Goal: Transaction & Acquisition: Purchase product/service

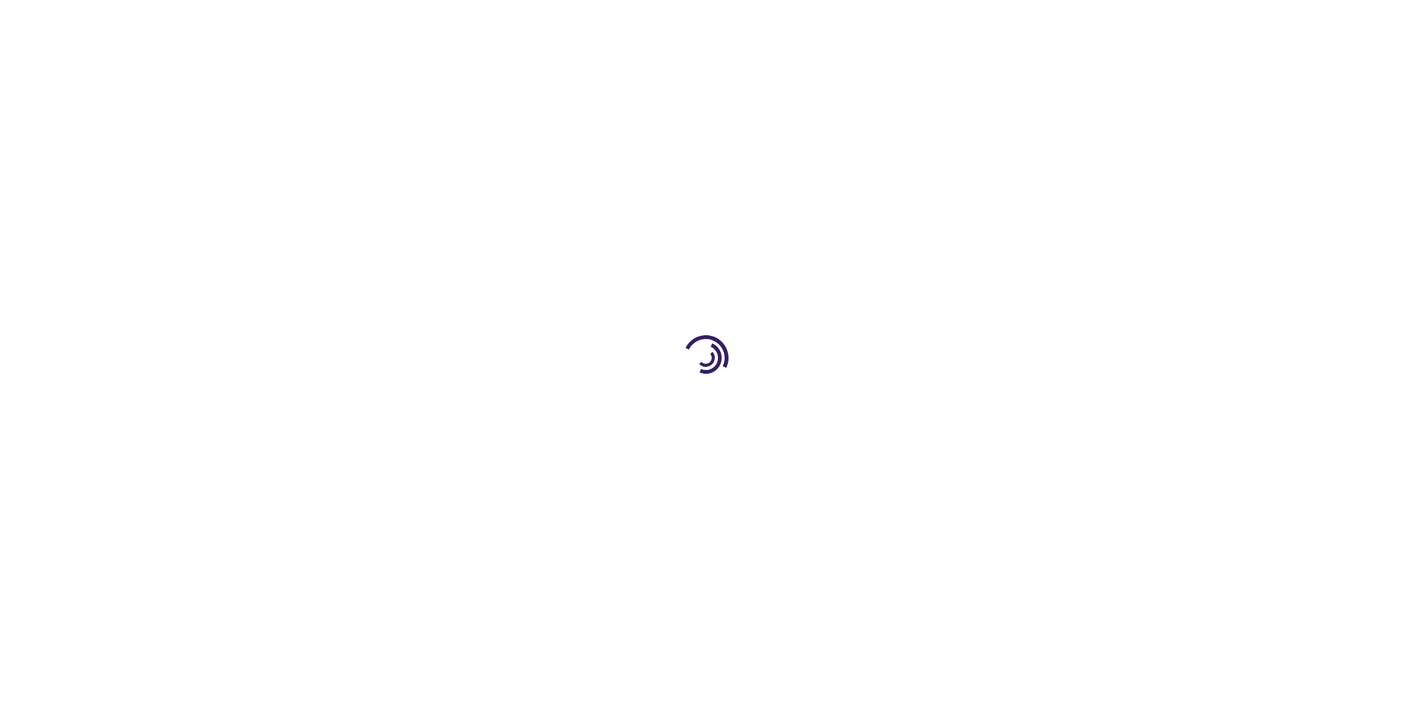
select select "US"
select select "58"
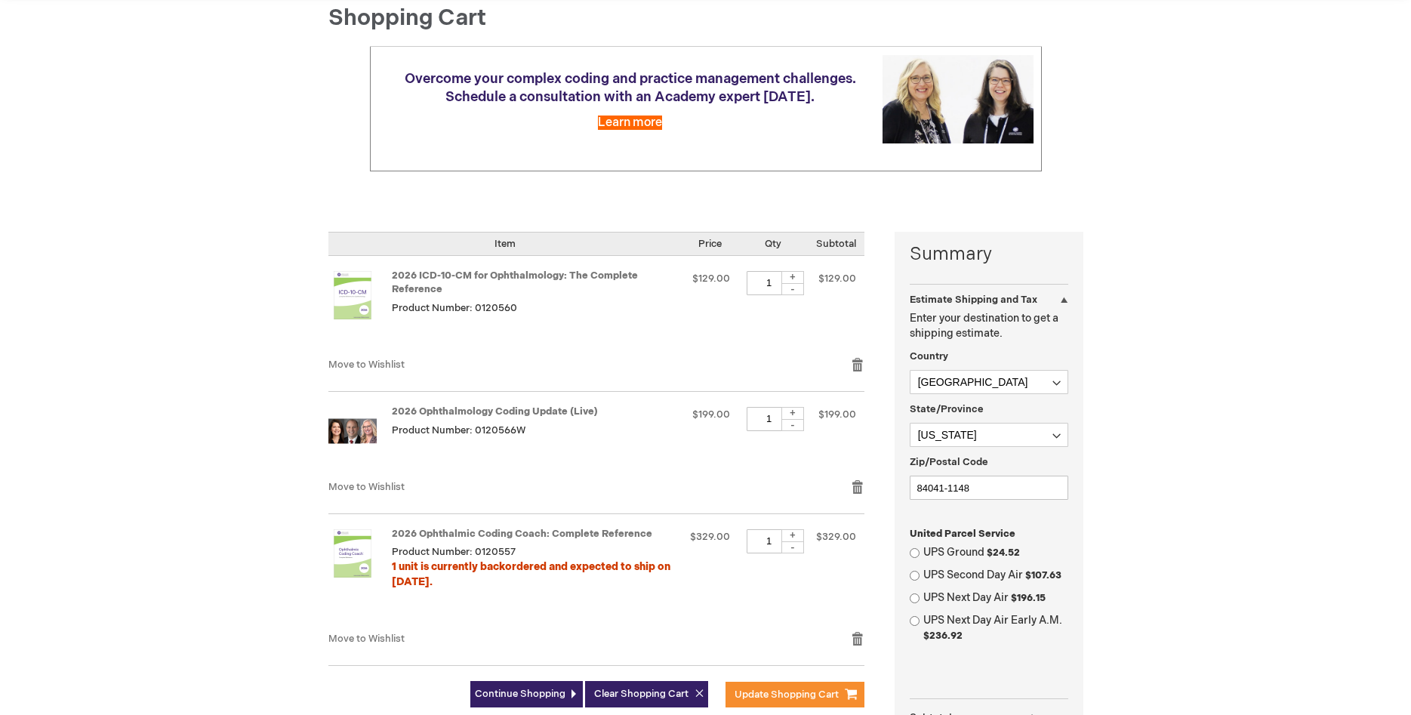
scroll to position [231, 0]
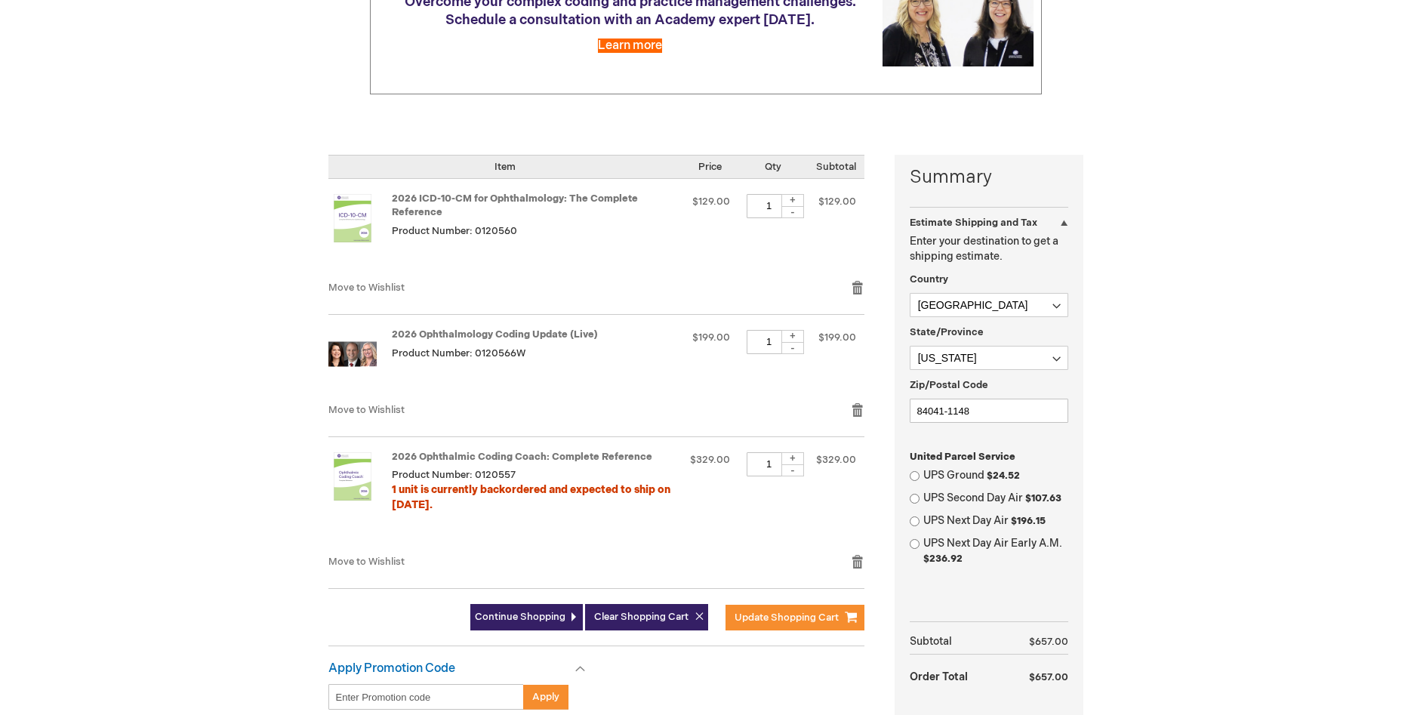
click at [1260, 632] on div "Valerie Stettler Log Out Search My Cart CLOSE RECENTLY ADDED ITEM(S) Close Ther…" at bounding box center [705, 420] width 1411 height 1302
click at [388, 560] on span "Move to Wishlist" at bounding box center [366, 562] width 76 height 12
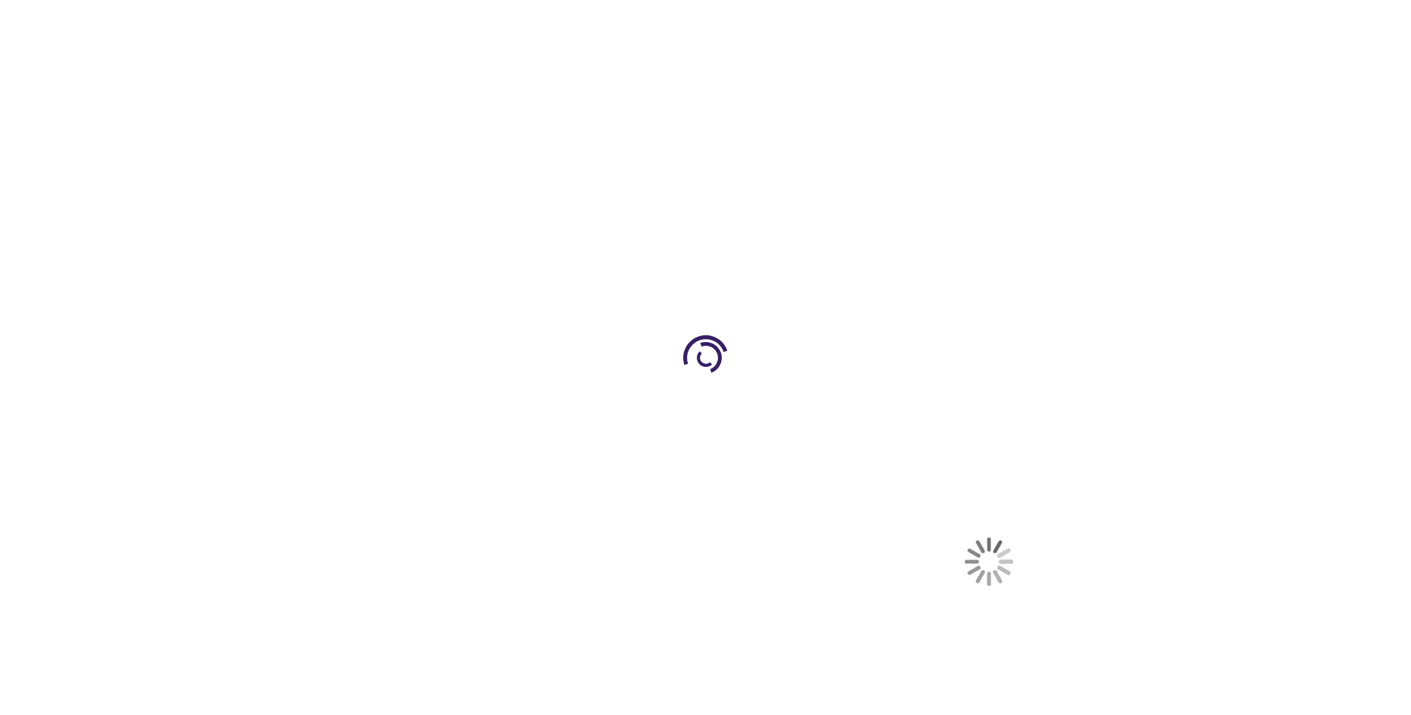
select select "US"
select select "58"
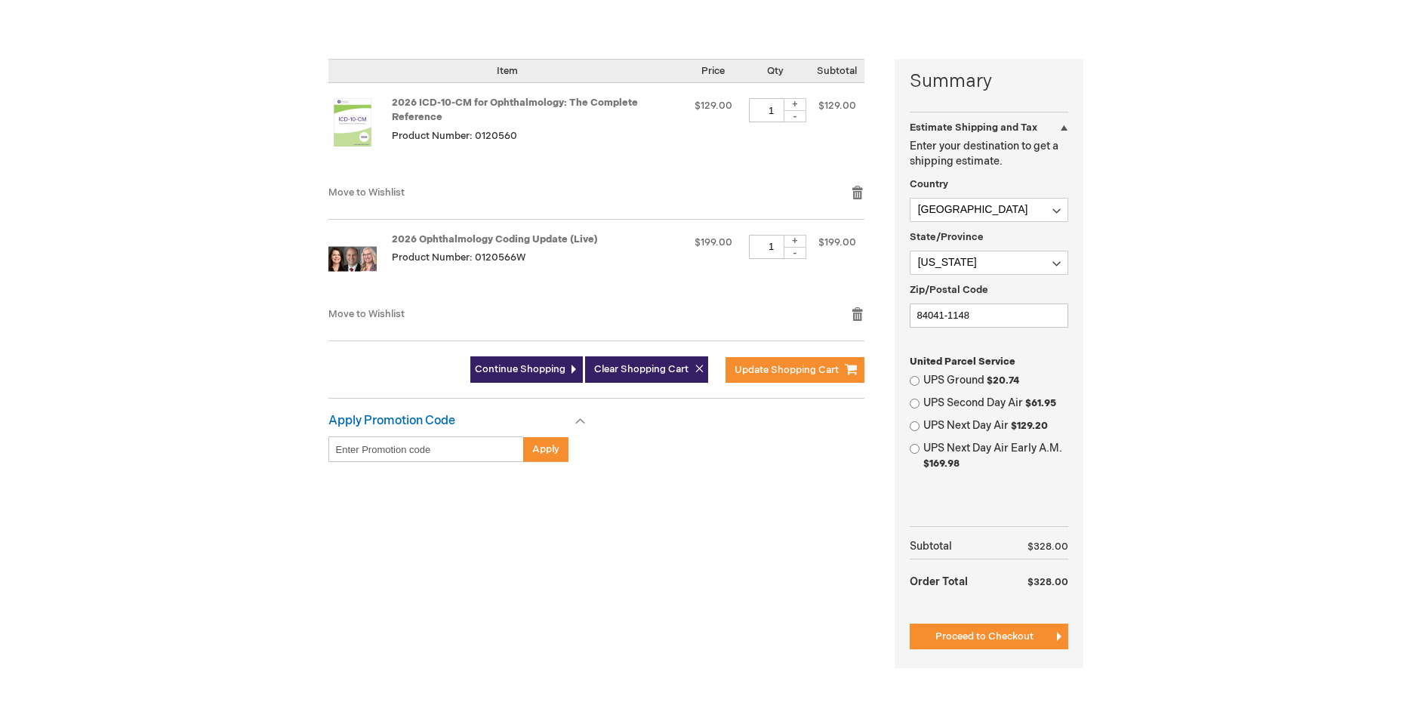
scroll to position [385, 0]
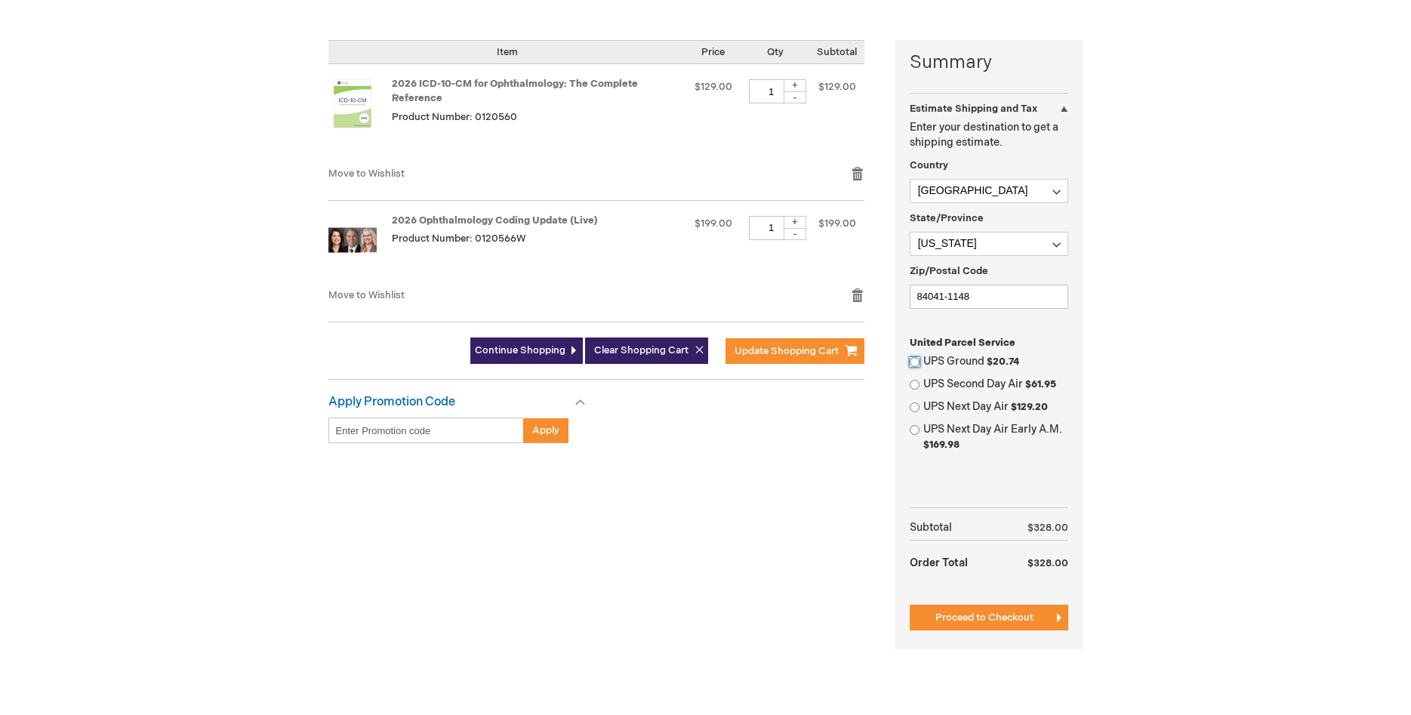
click at [914, 360] on input "UPS Ground $20.74" at bounding box center [915, 362] width 10 height 10
radio input "true"
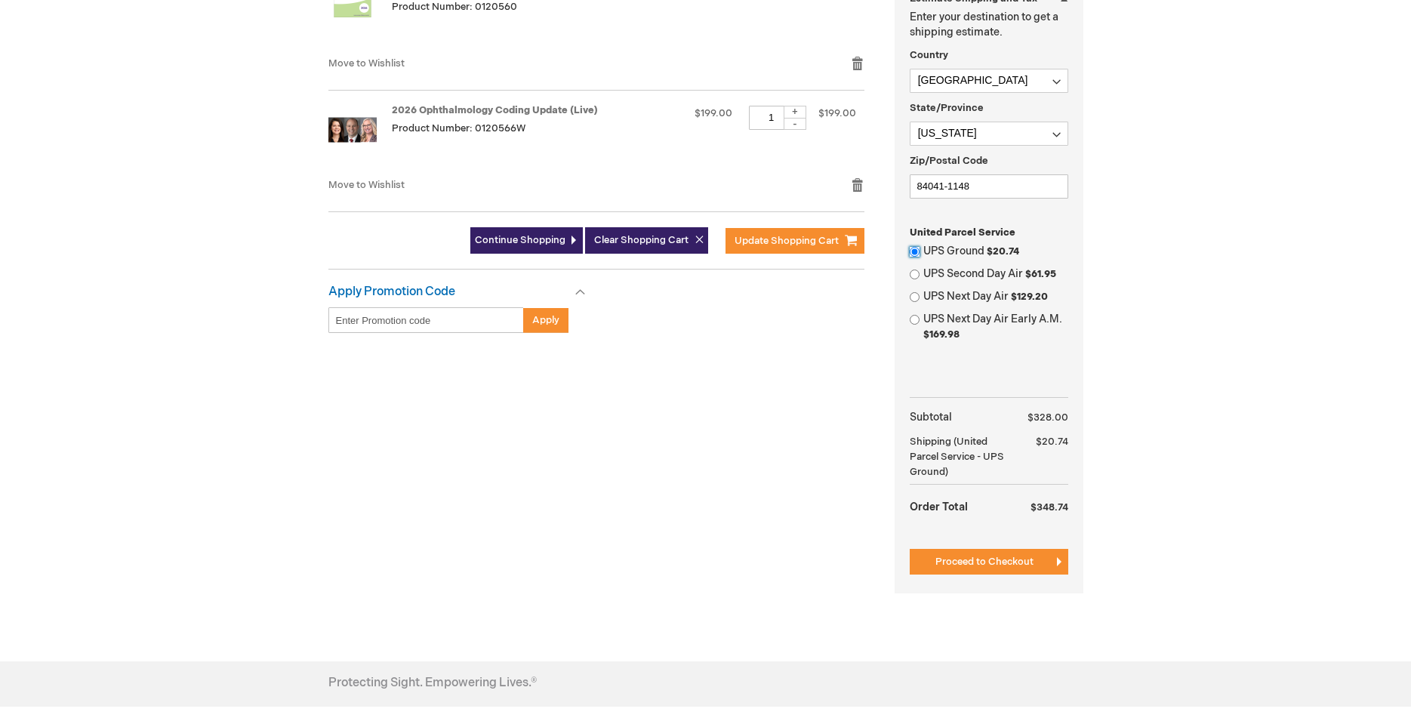
scroll to position [539, 0]
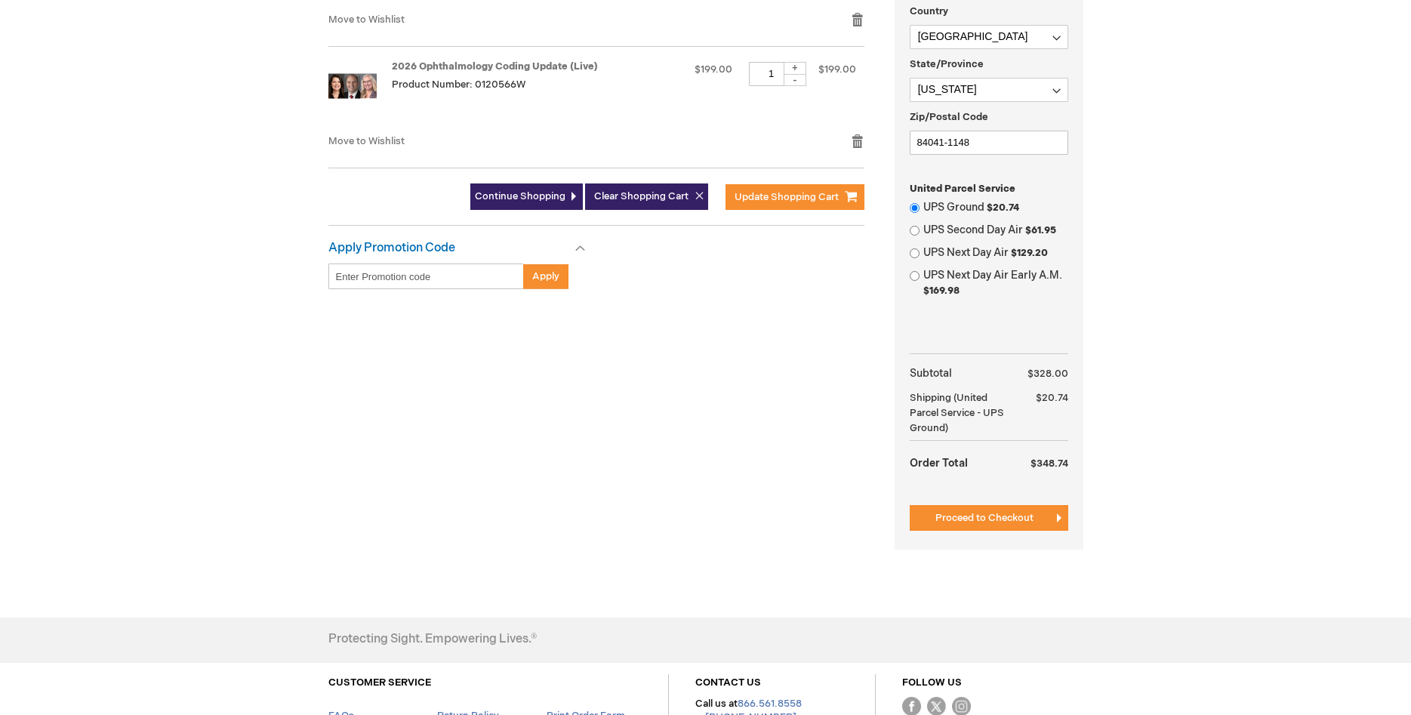
click at [990, 515] on span "Proceed to Checkout" at bounding box center [985, 518] width 98 height 12
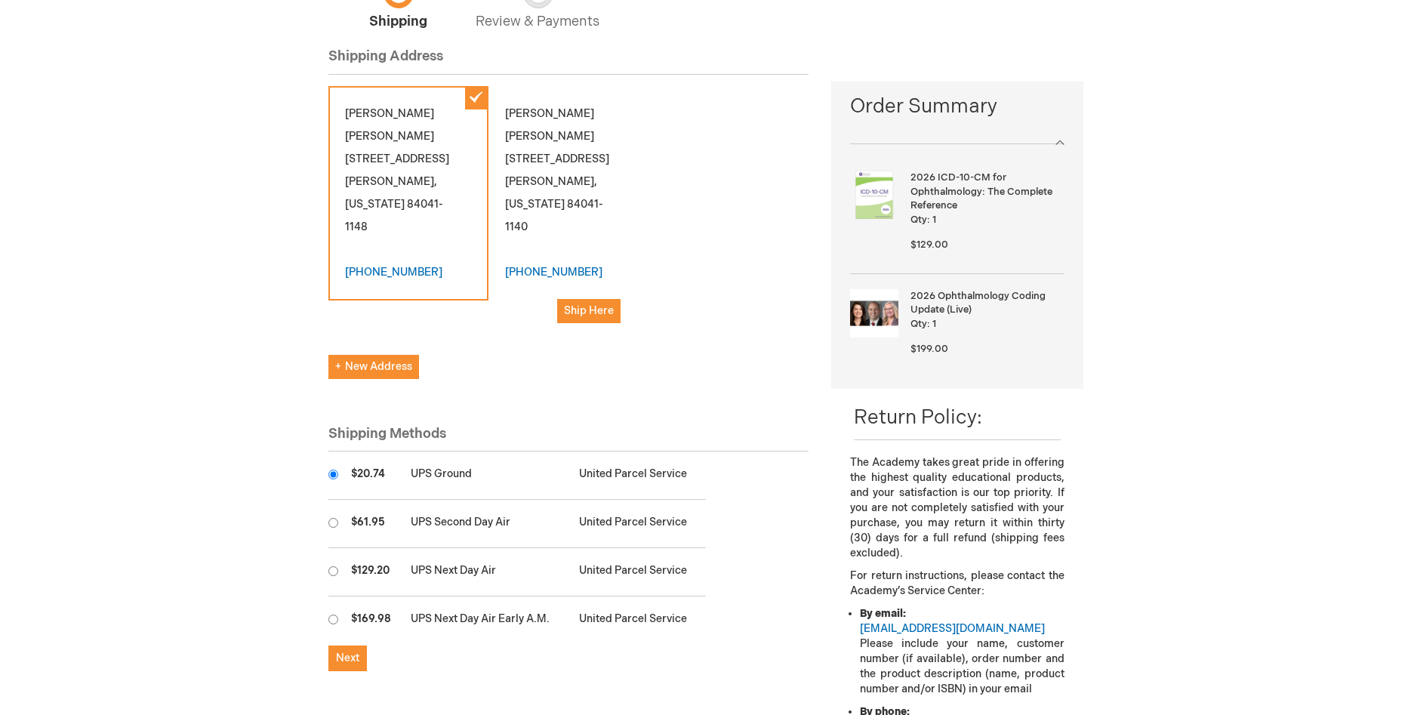
scroll to position [154, 0]
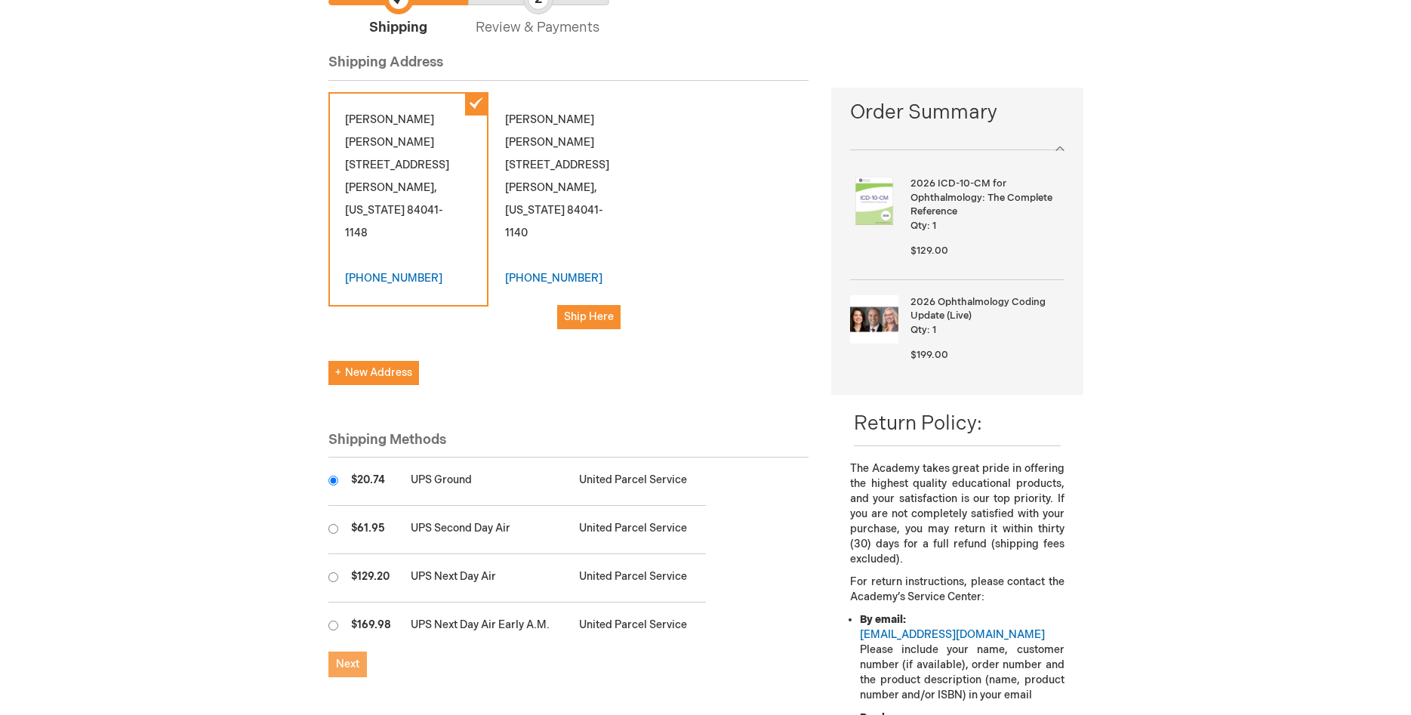
click at [346, 658] on span "Next" at bounding box center [347, 664] width 23 height 13
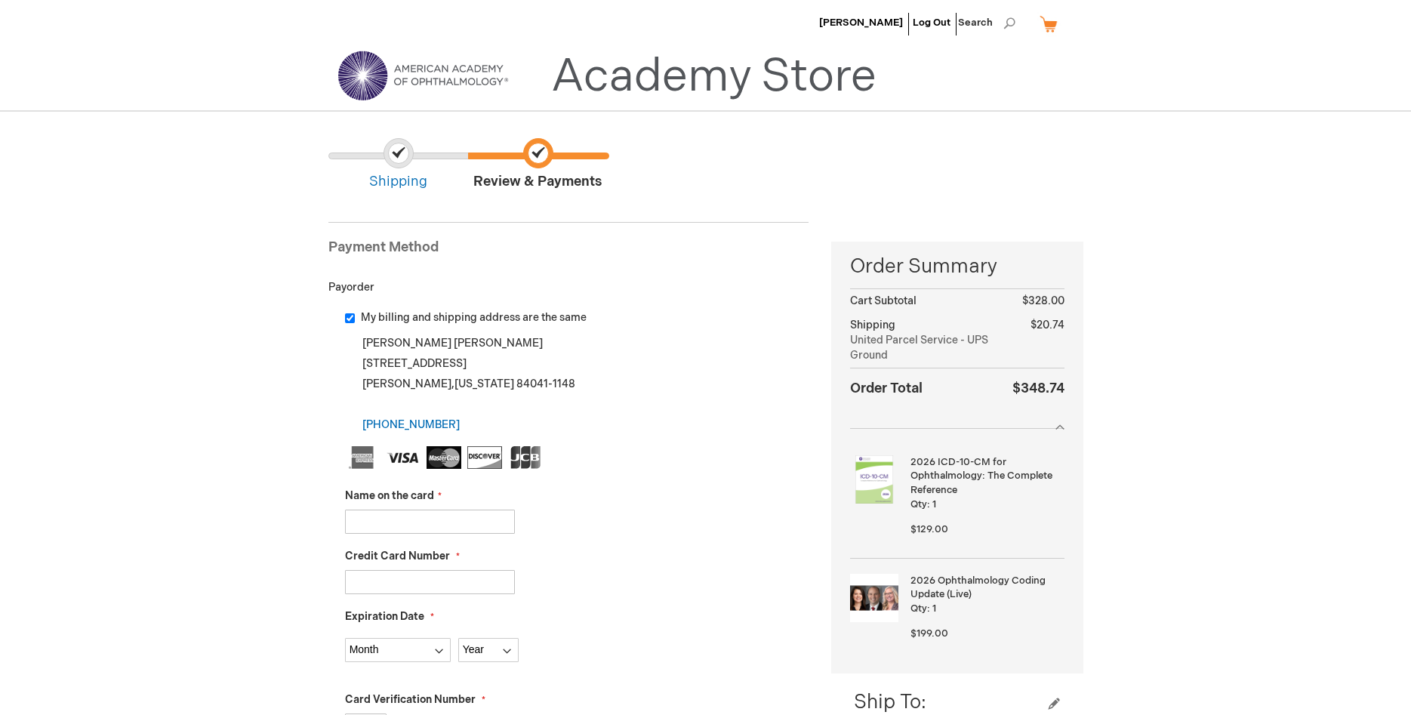
click at [445, 521] on input "Name on the card" at bounding box center [430, 522] width 170 height 24
type input "4"
type input "[PERSON_NAME]"
type input "[CREDIT_CARD_NUMBER]"
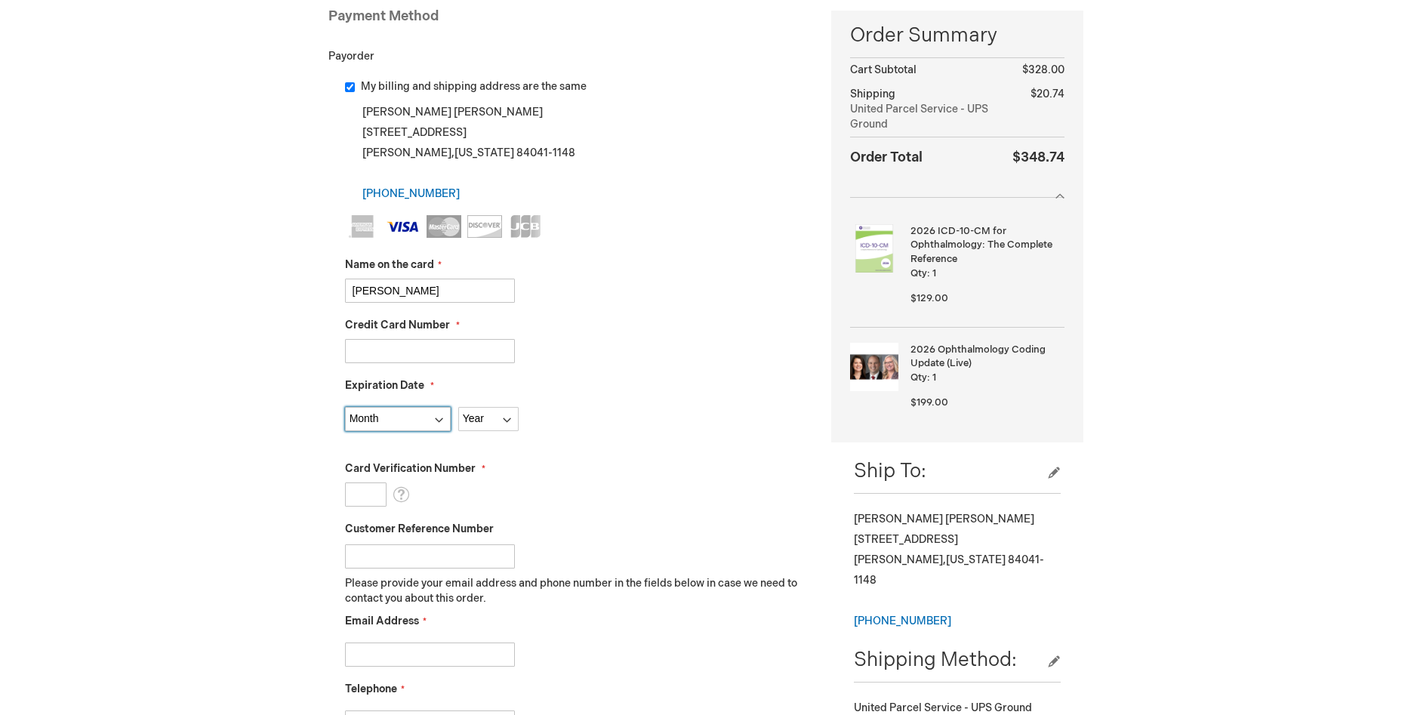
click at [345, 407] on select "Month [DATE] - [DATE] - [DATE] - [DATE] - [DATE] - [DATE] - [DATE] - [DATE] - […" at bounding box center [398, 419] width 106 height 24
select select "12"
click option "12 - December" at bounding box center [0, 0] width 0 height 0
click at [458, 407] on select "Year [DATE] 2026 2027 2028 2029 2030 2031 2032 2033 2034 2035" at bounding box center [488, 419] width 60 height 24
select select "2026"
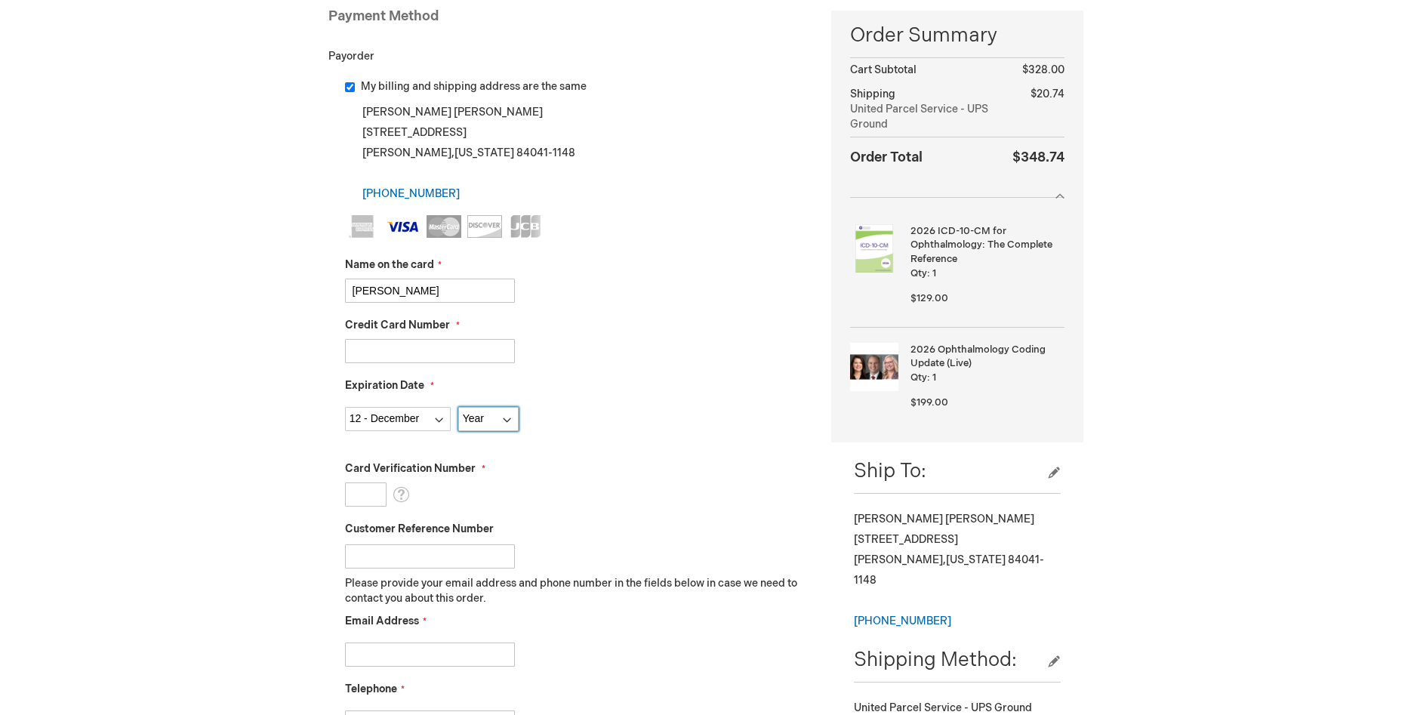
click option "2026" at bounding box center [0, 0] width 0 height 0
click at [372, 494] on input "Card Verification Number" at bounding box center [366, 495] width 42 height 24
type input "742"
click at [678, 473] on label "Card Verification Number" at bounding box center [577, 468] width 464 height 15
click at [387, 483] on input "742" at bounding box center [366, 495] width 42 height 24
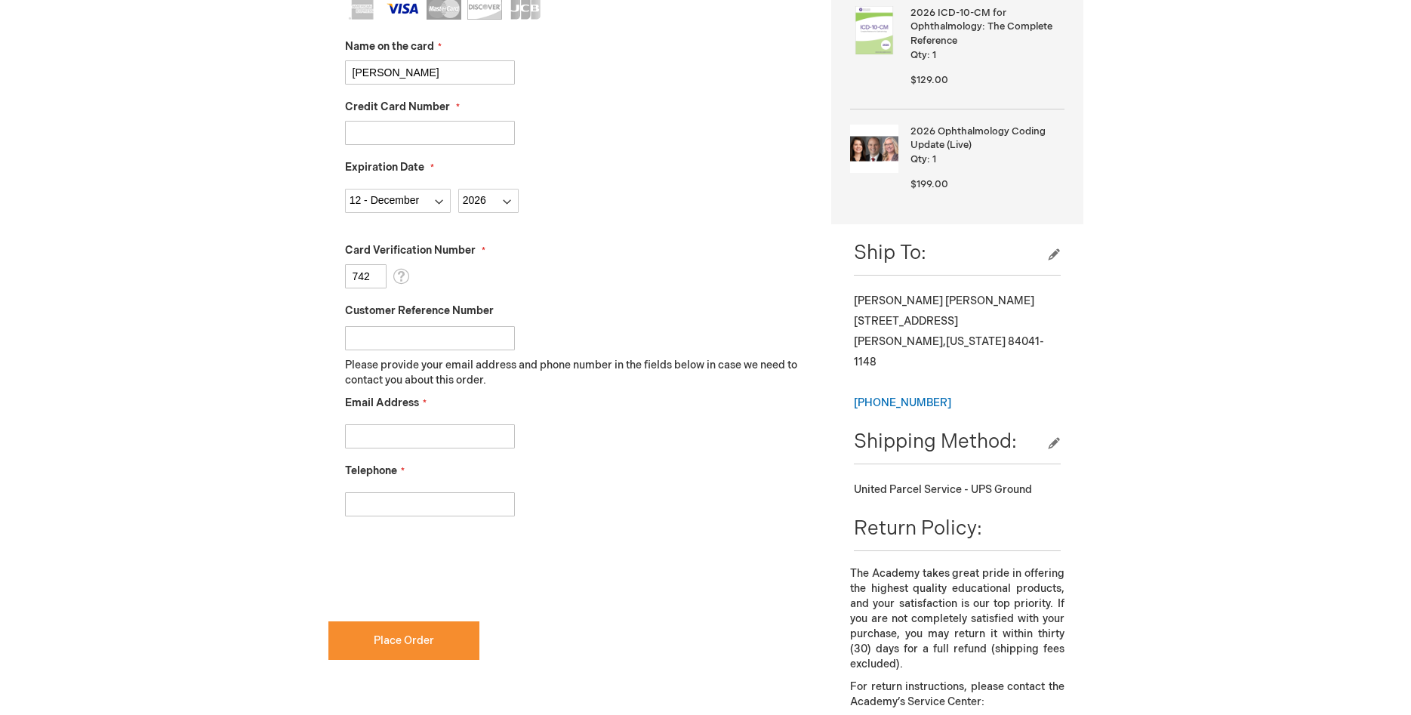
scroll to position [462, 0]
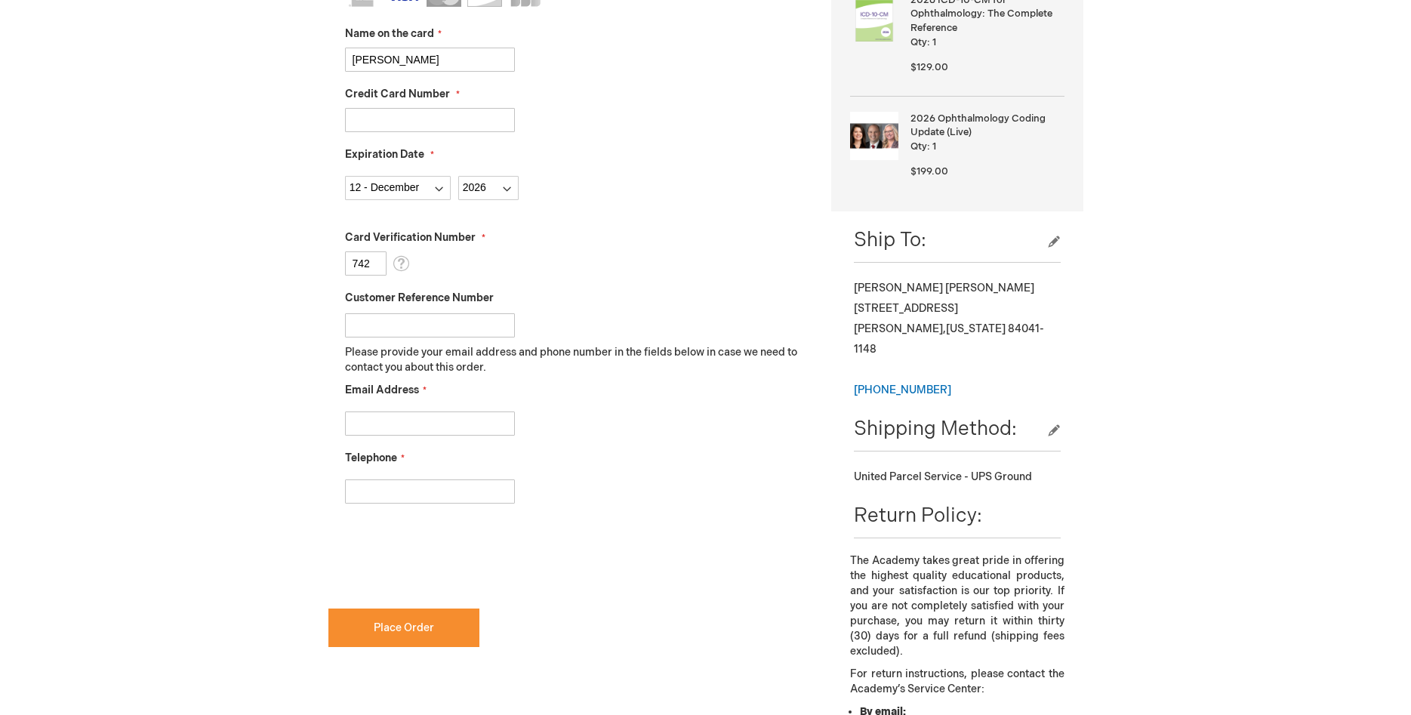
click at [363, 422] on input "Email Address" at bounding box center [430, 424] width 170 height 24
type input "[EMAIL_ADDRESS][DOMAIN_NAME]"
type input "8017730690"
checkbox input "true"
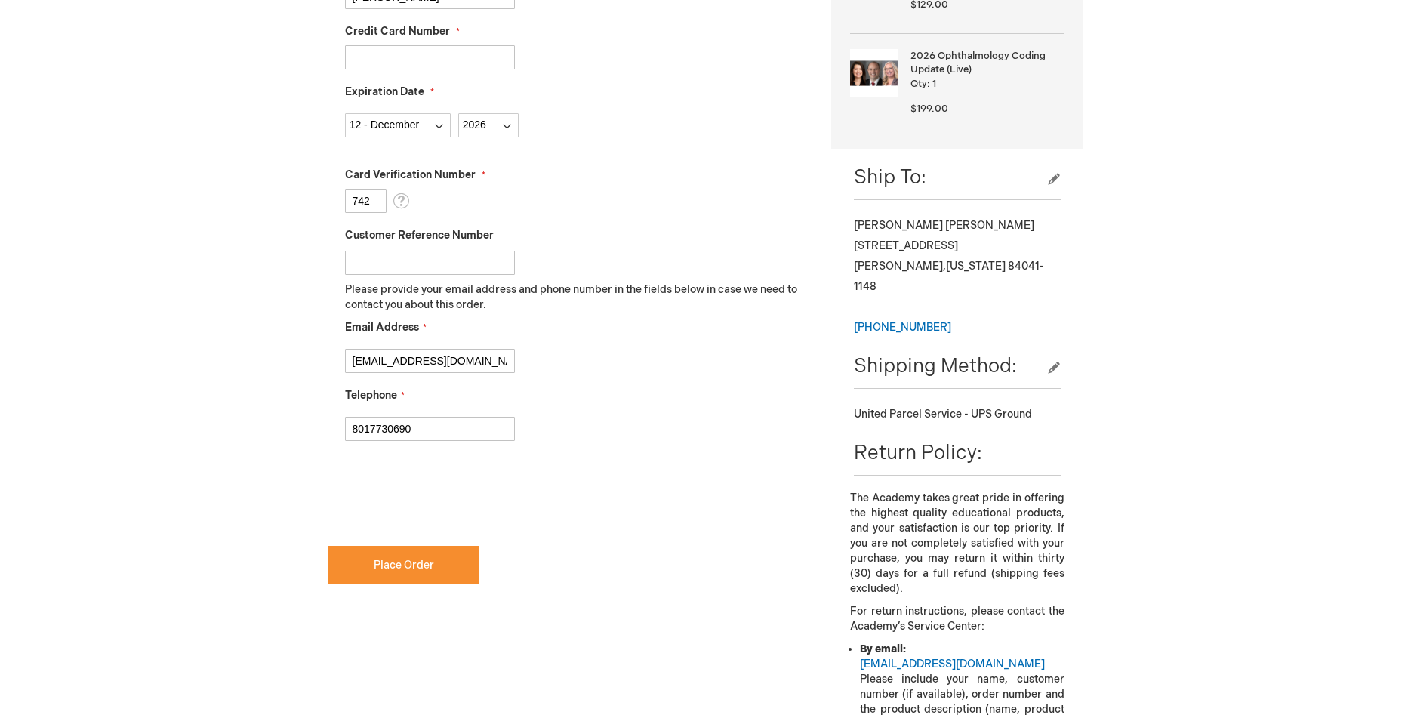
scroll to position [616, 0]
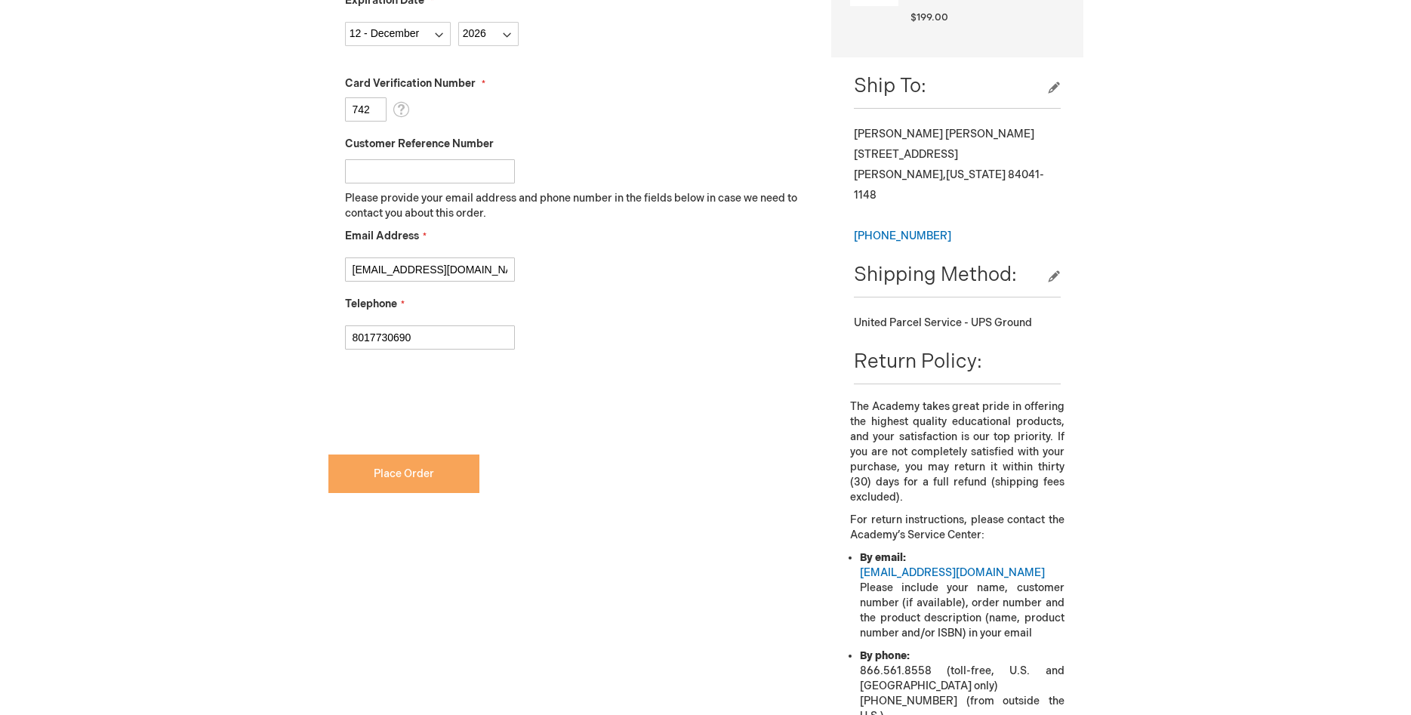
click at [431, 477] on span "Place Order" at bounding box center [404, 473] width 60 height 13
